Goal: Information Seeking & Learning: Learn about a topic

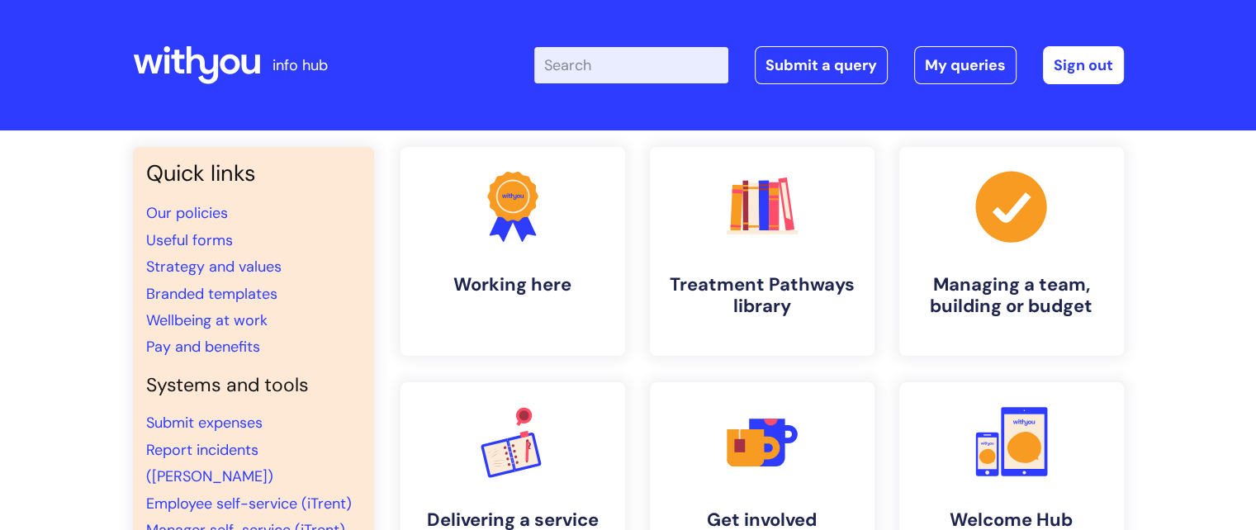
click at [628, 80] on input "Enter your search term here..." at bounding box center [631, 65] width 194 height 36
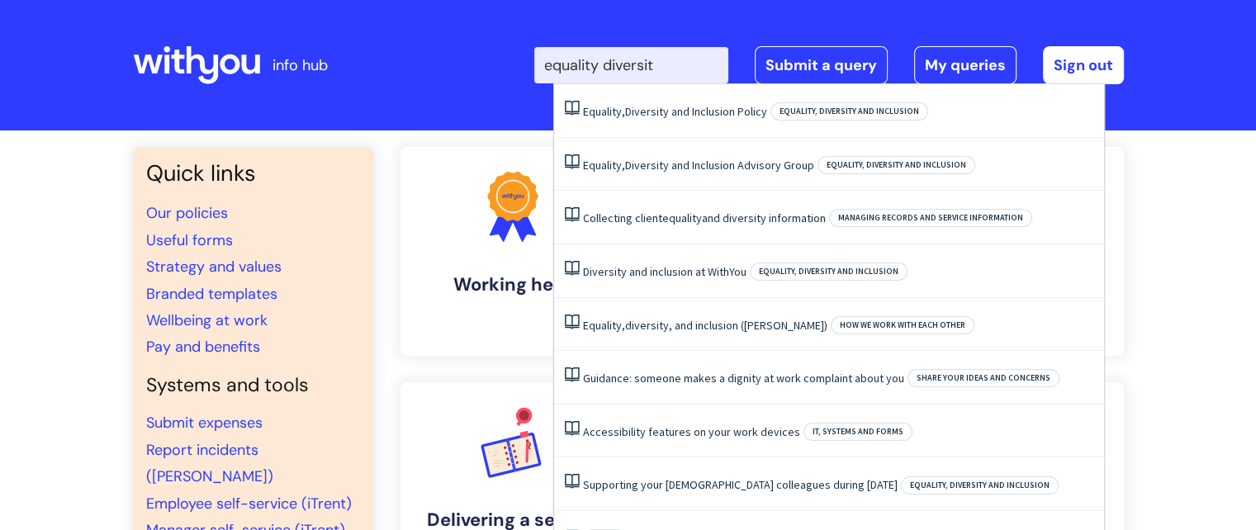
type input "equality diversity"
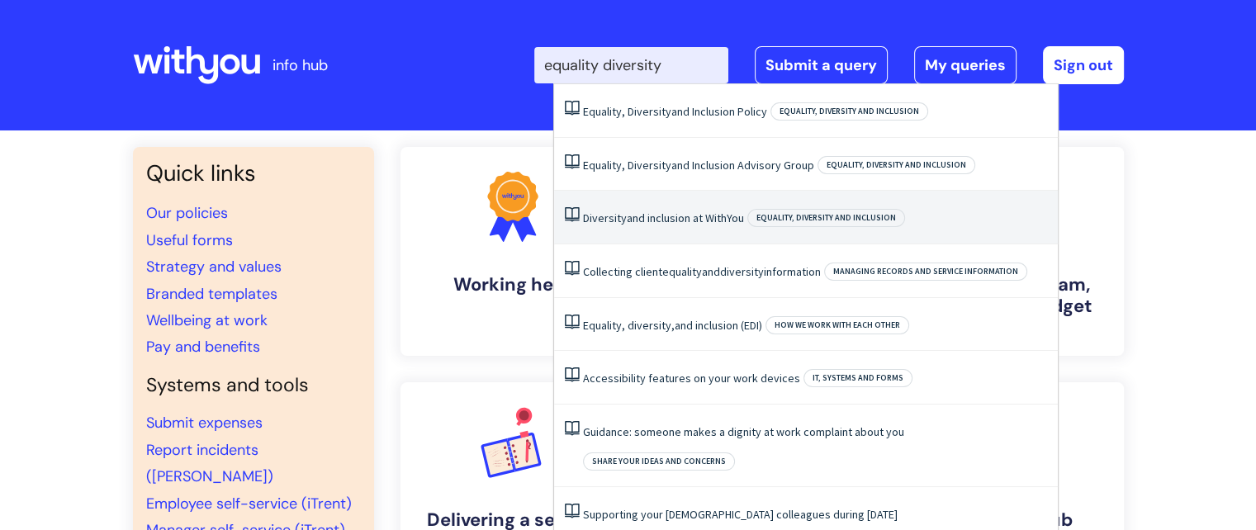
click at [744, 217] on link "Diversity and inclusion at WithYou" at bounding box center [663, 218] width 161 height 15
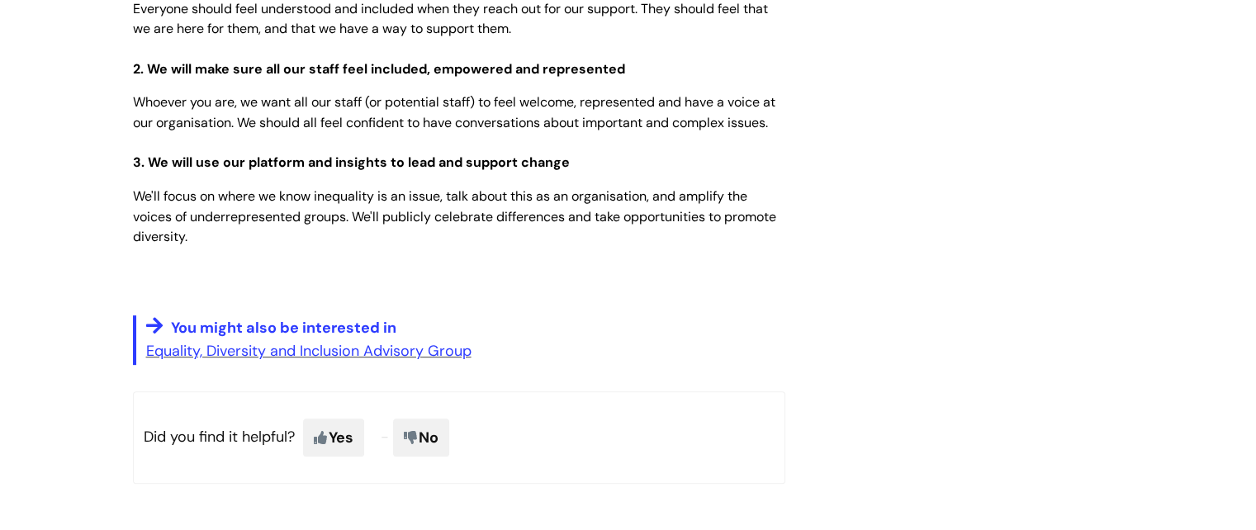
scroll to position [660, 0]
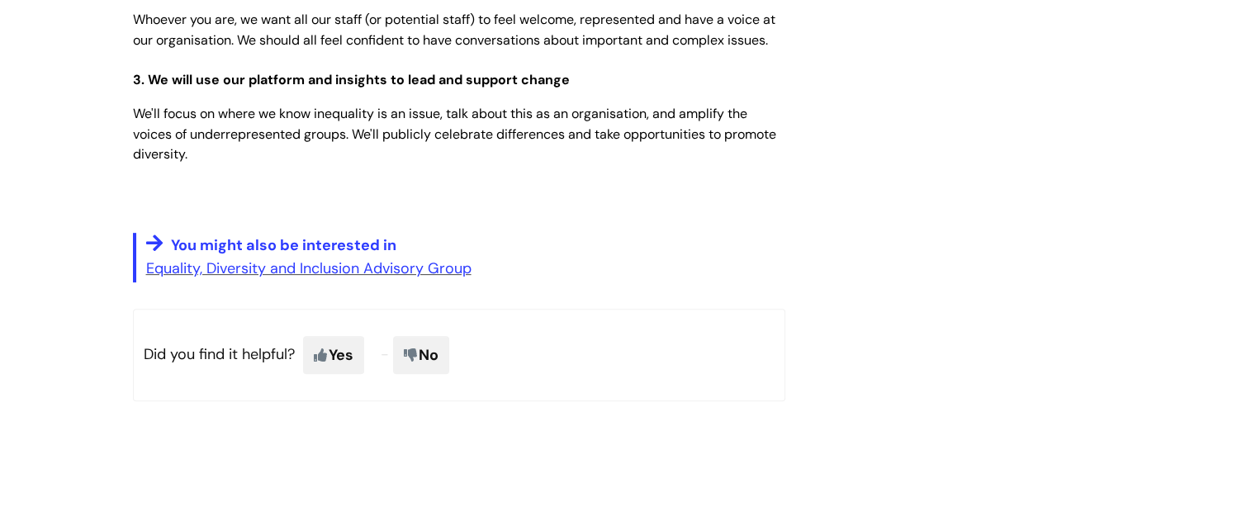
click at [315, 257] on p "Equality, Diversity and Inclusion Advisory Group" at bounding box center [465, 268] width 639 height 26
click at [315, 267] on link "Equality, Diversity and Inclusion Advisory Group" at bounding box center [308, 268] width 325 height 20
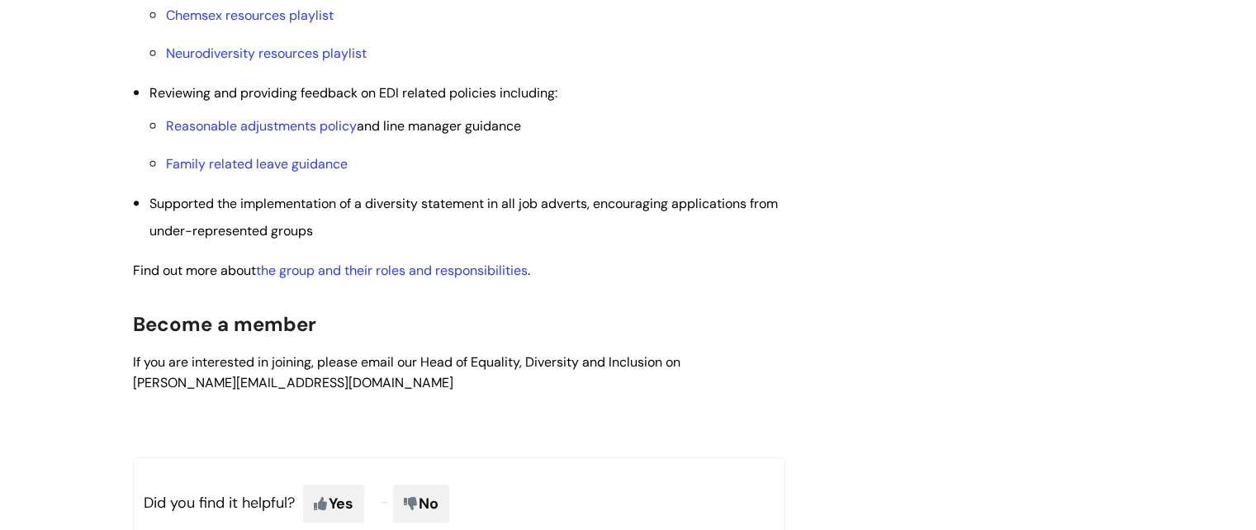
scroll to position [991, 0]
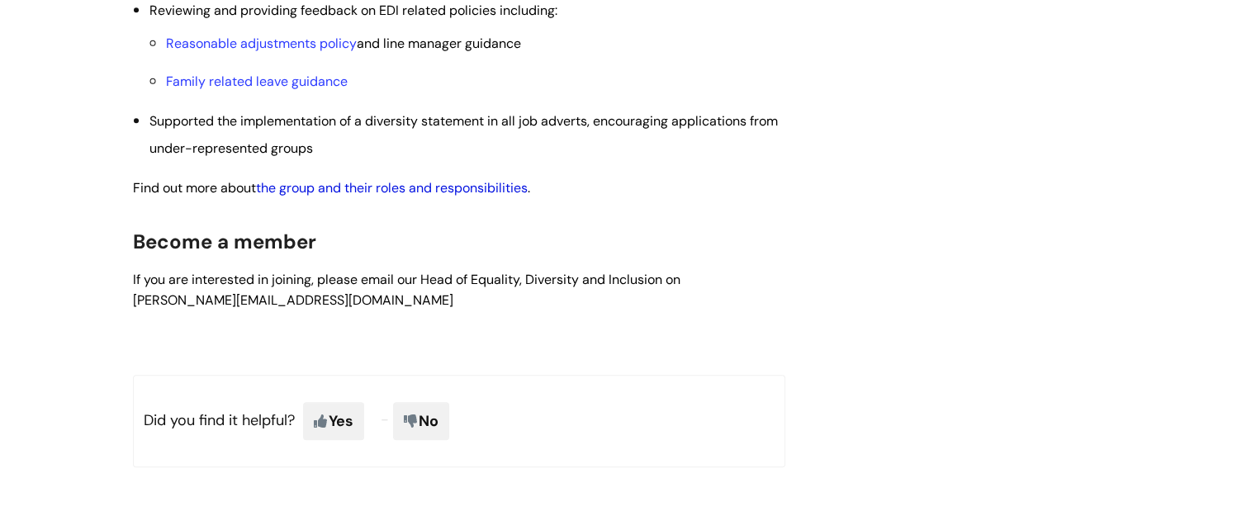
click at [448, 188] on link "the group and their roles and responsibilities" at bounding box center [392, 187] width 272 height 17
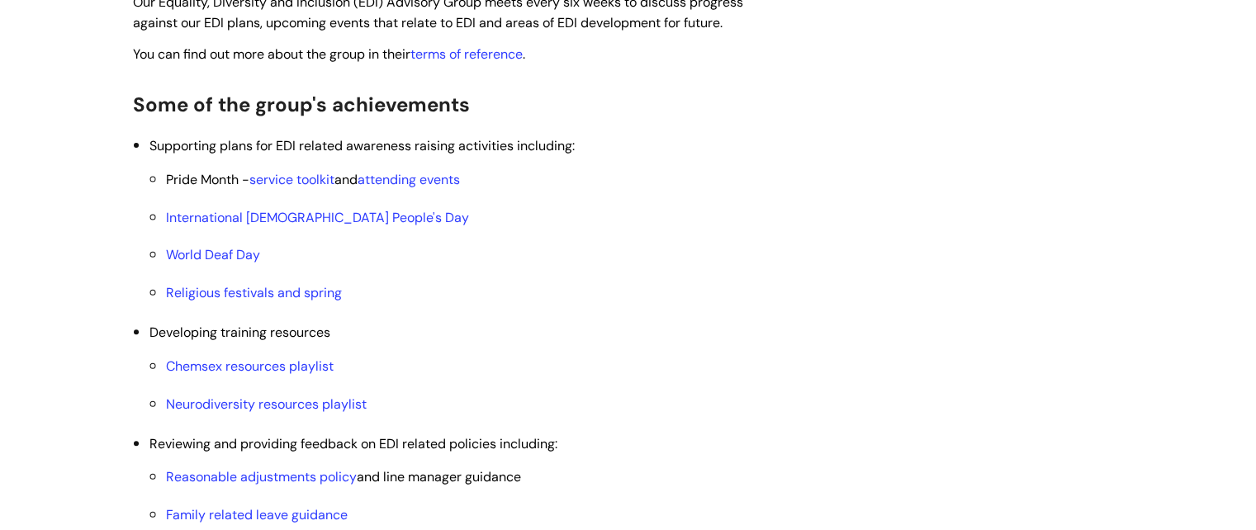
scroll to position [528, 0]
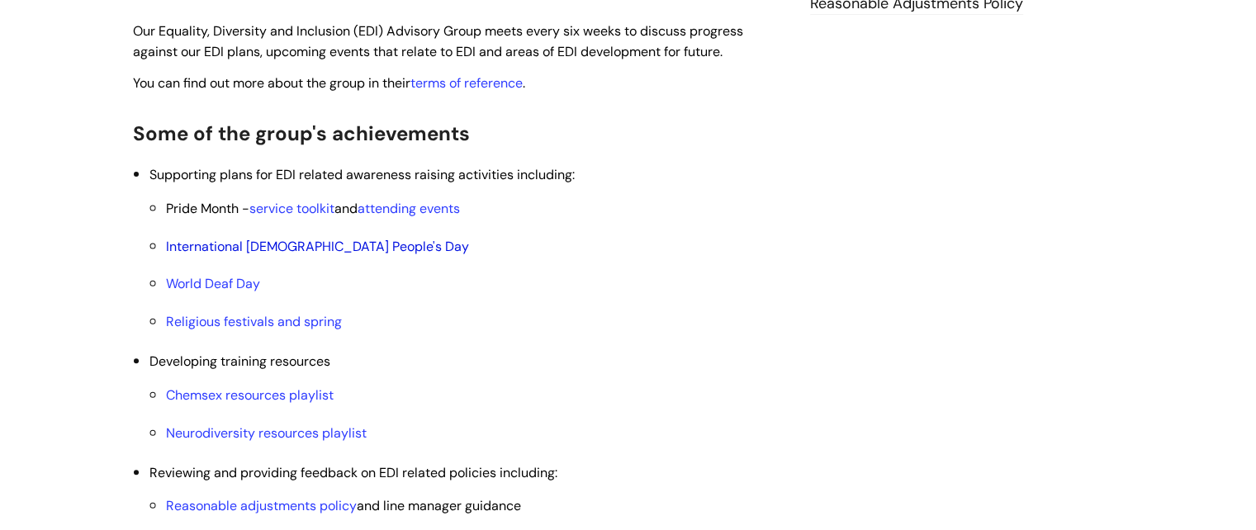
click at [376, 247] on link "International [DEMOGRAPHIC_DATA] People's Day" at bounding box center [317, 246] width 303 height 17
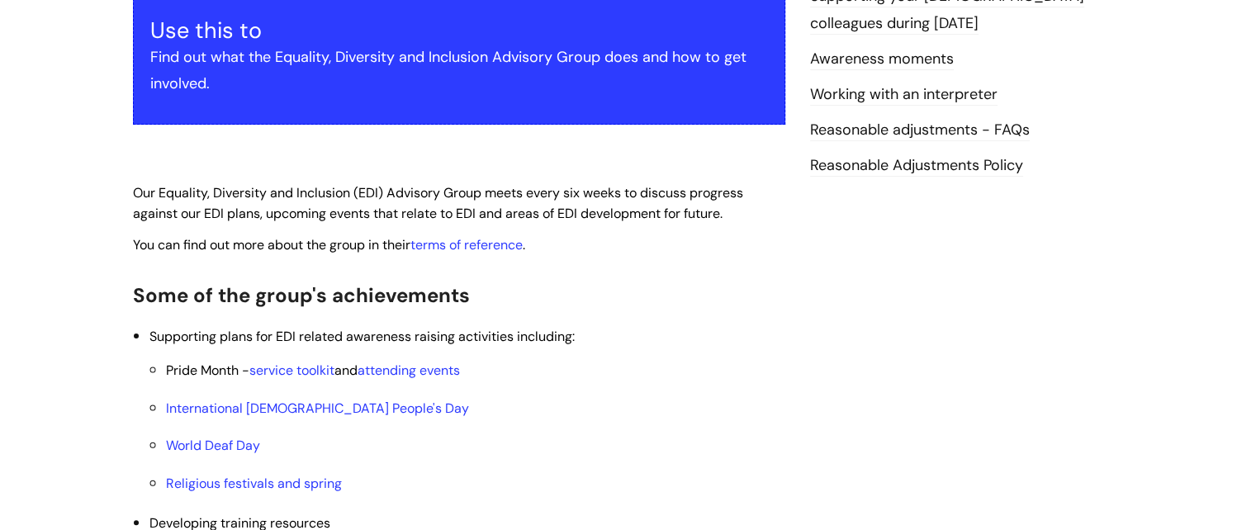
scroll to position [363, 0]
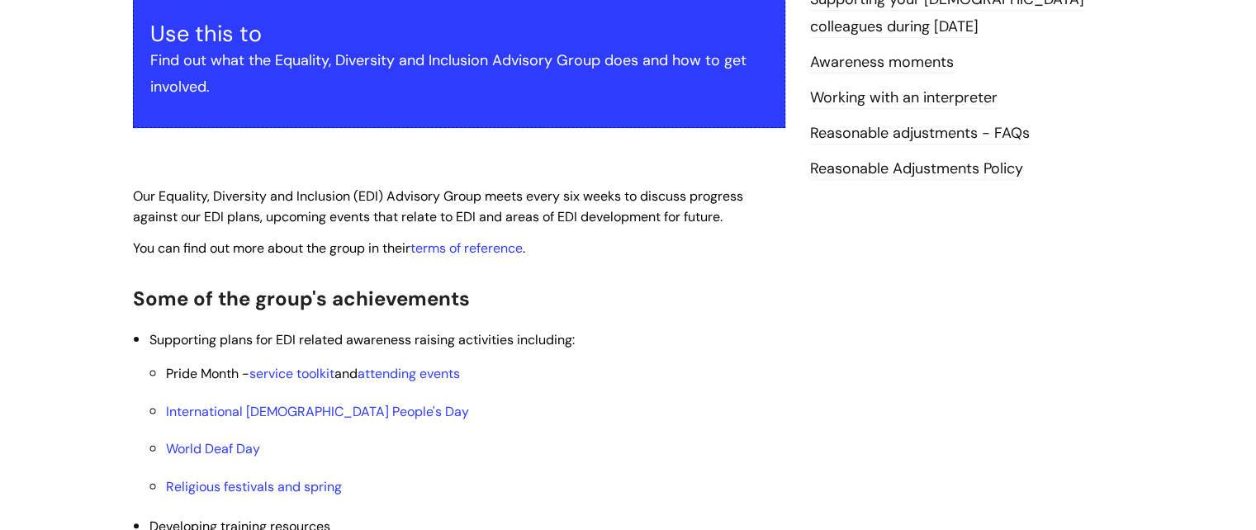
click at [944, 130] on link "Reasonable adjustments - FAQs" at bounding box center [920, 133] width 220 height 21
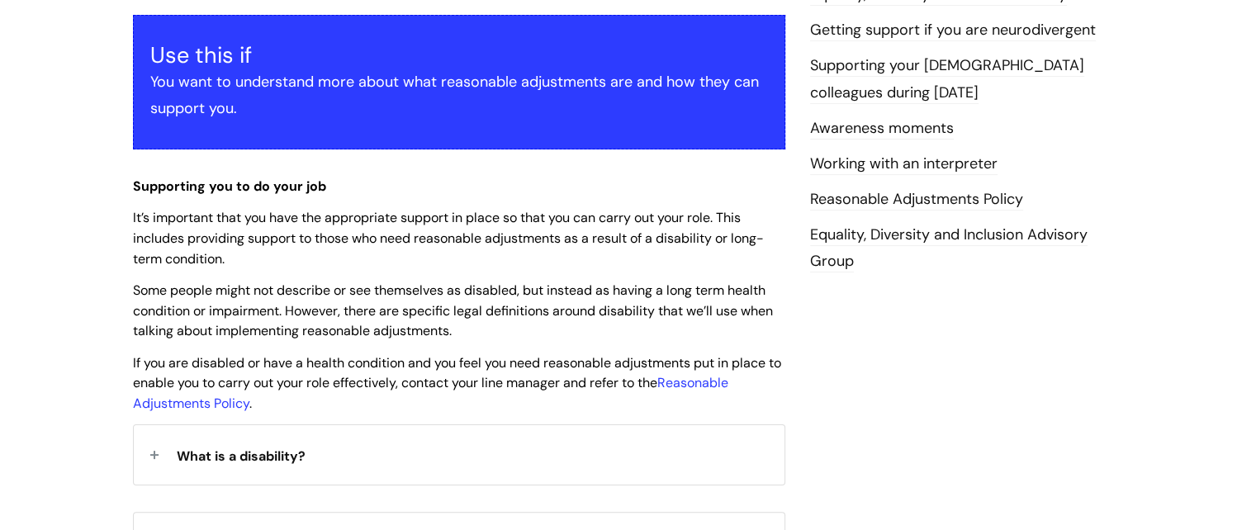
scroll to position [330, 0]
